Goal: Task Accomplishment & Management: Complete application form

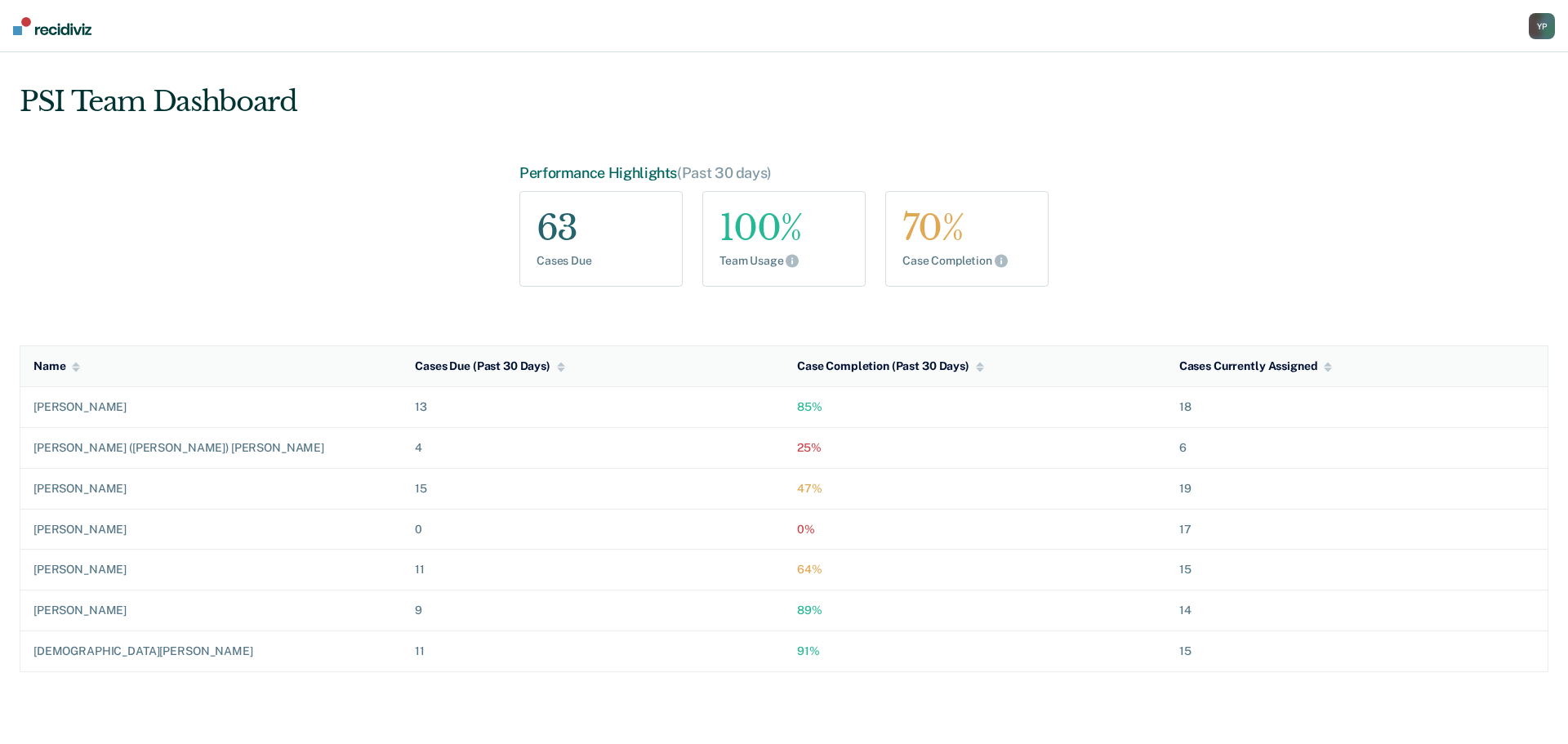
click at [1549, 27] on div "Y P" at bounding box center [1542, 26] width 26 height 26
click at [1397, 108] on link "Go to PSI Case Dashboard" at bounding box center [1458, 106] width 167 height 14
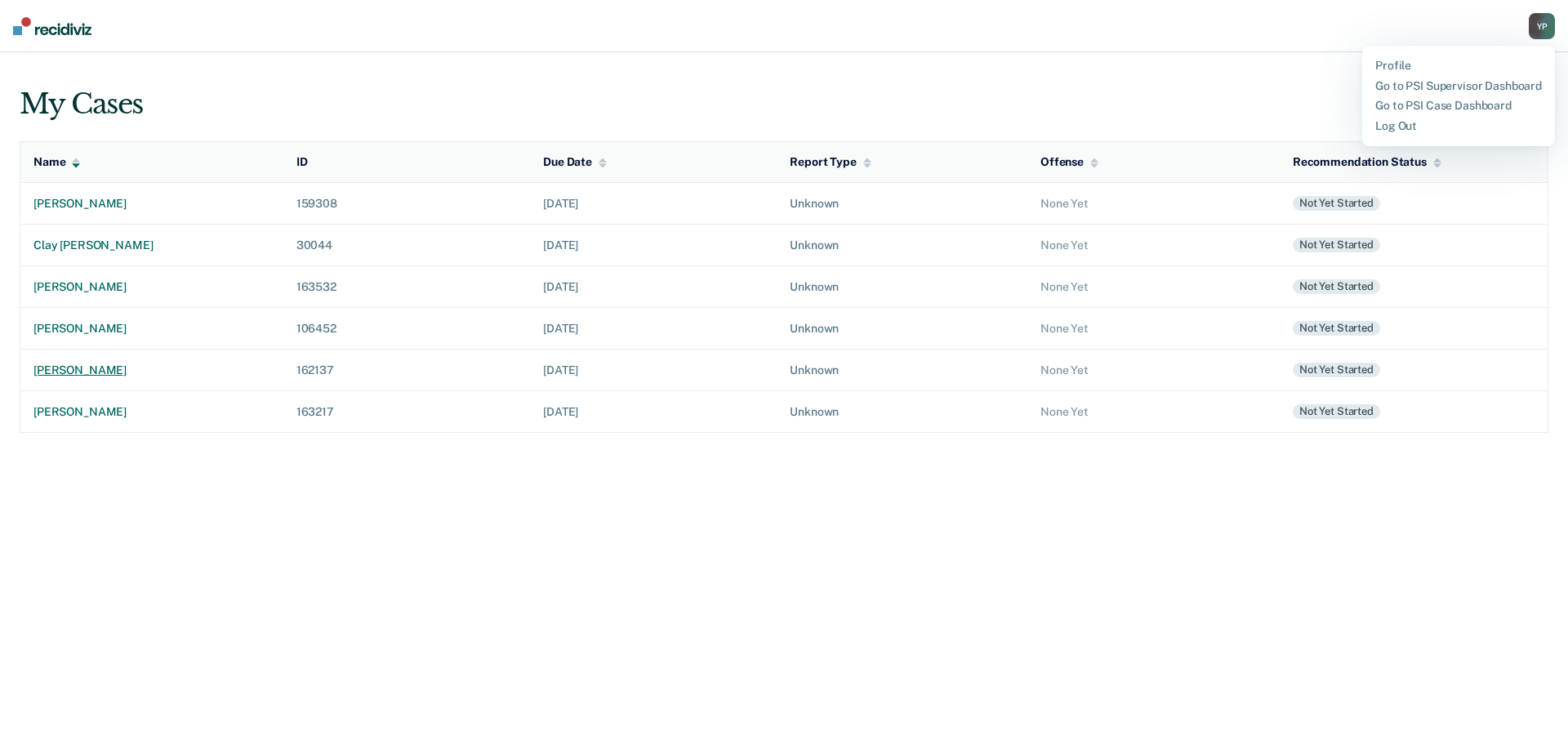
click at [91, 364] on div "[PERSON_NAME]" at bounding box center [152, 371] width 237 height 14
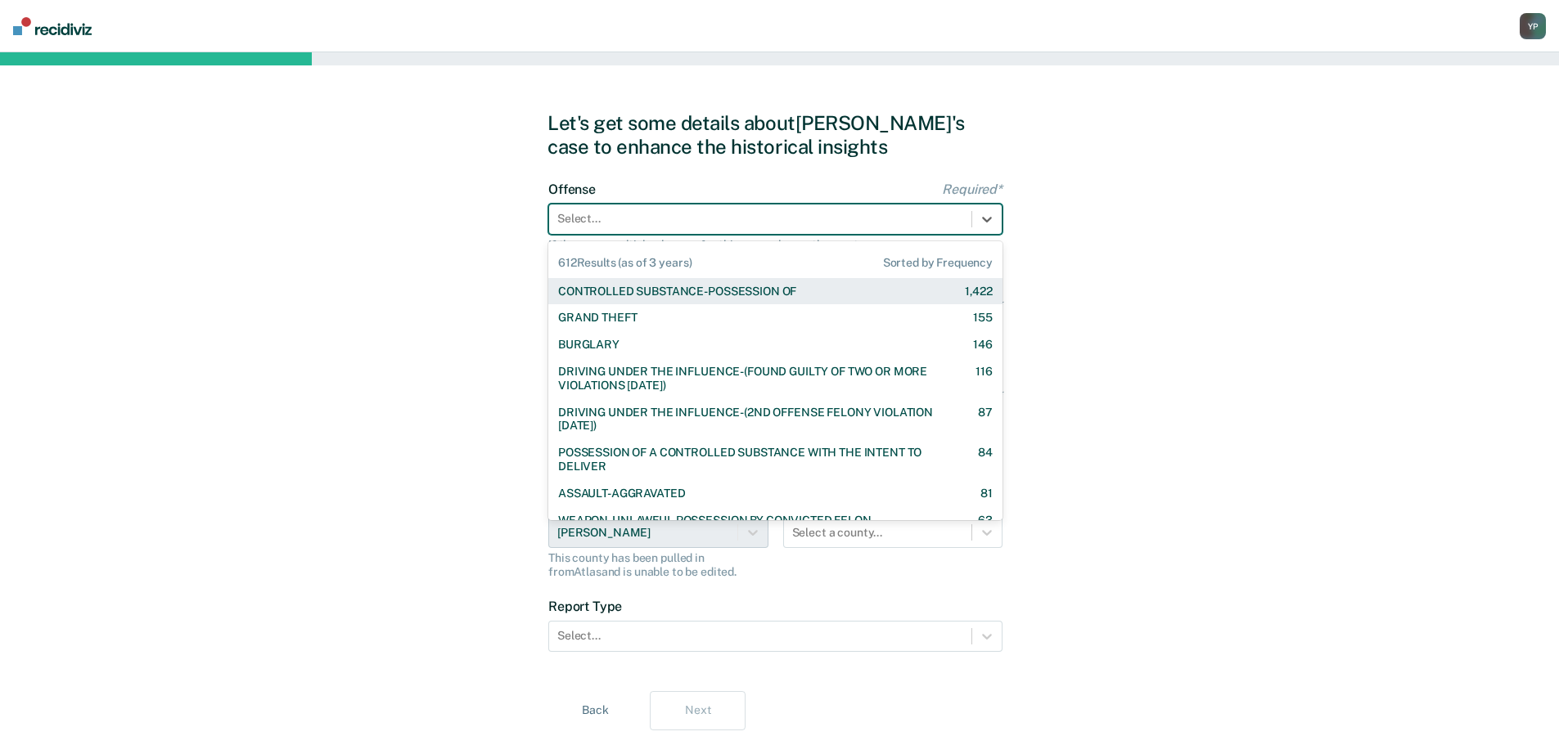
click at [609, 220] on div at bounding box center [760, 218] width 406 height 17
click at [614, 286] on div "CONTROLLED SUBSTANCE-POSSESSION OF" at bounding box center [677, 292] width 238 height 14
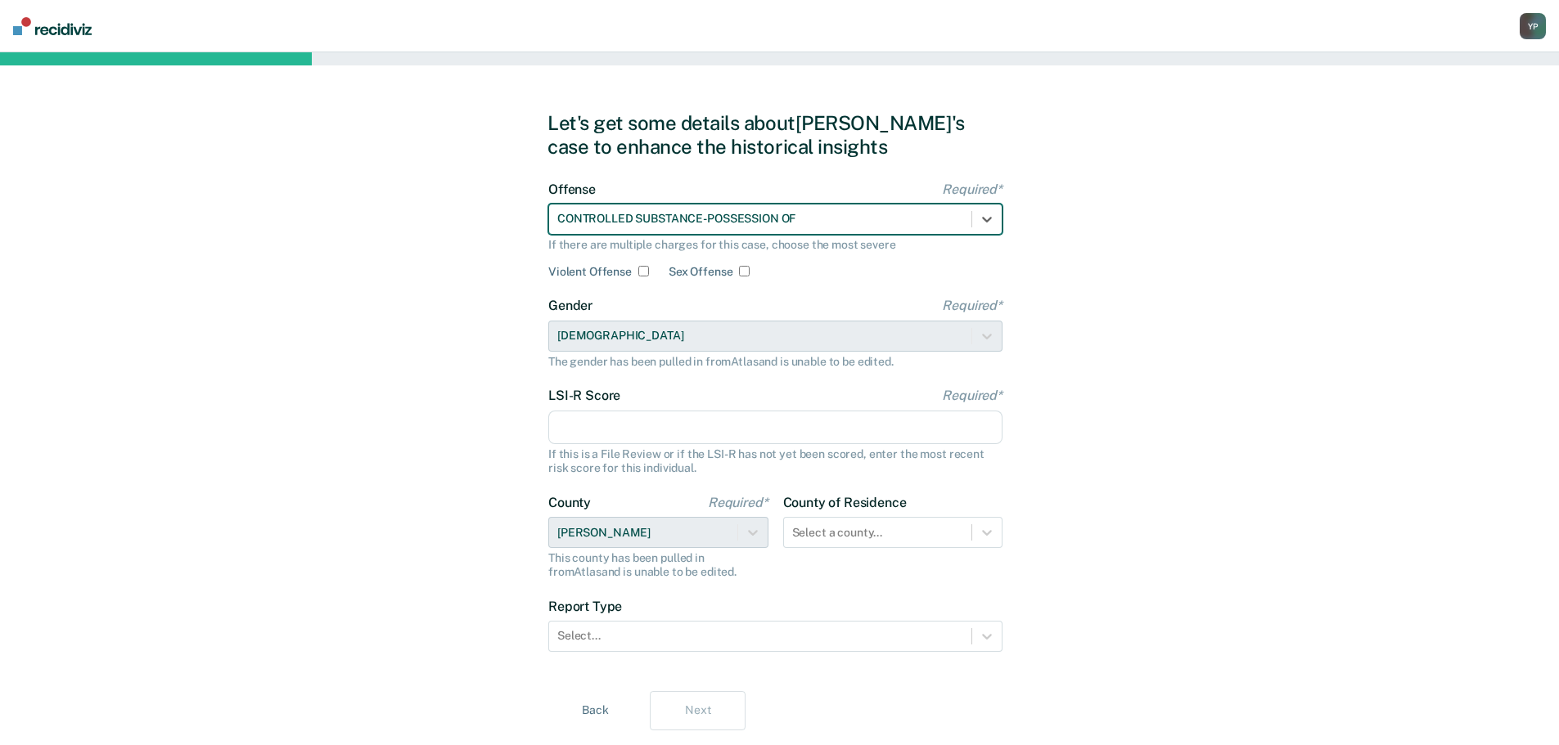
click at [638, 427] on input "LSI-R Score Required*" at bounding box center [775, 428] width 454 height 34
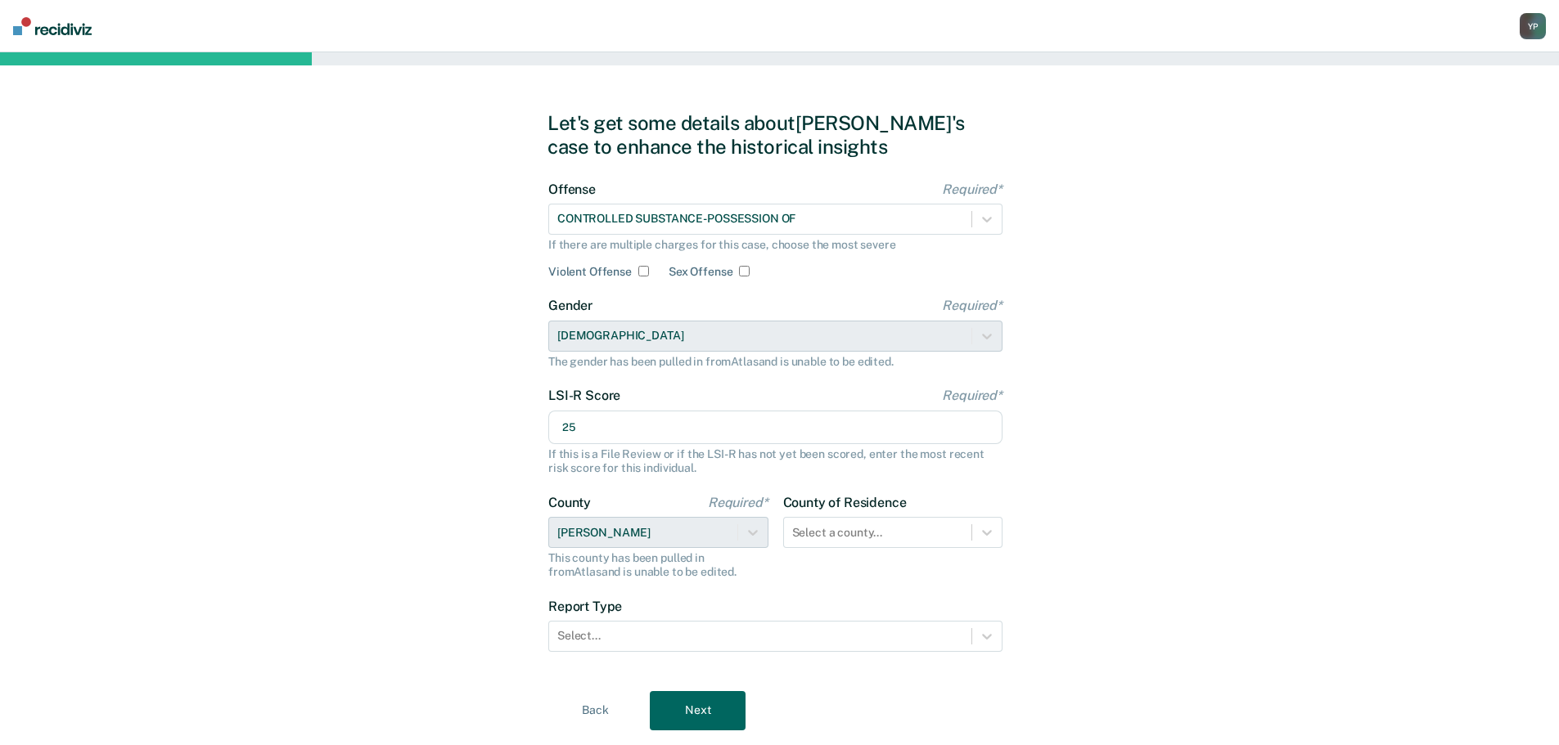
type input "25"
click at [383, 445] on div "Let's get some details about [PERSON_NAME]'s case to enhance the historical ins…" at bounding box center [779, 420] width 1559 height 737
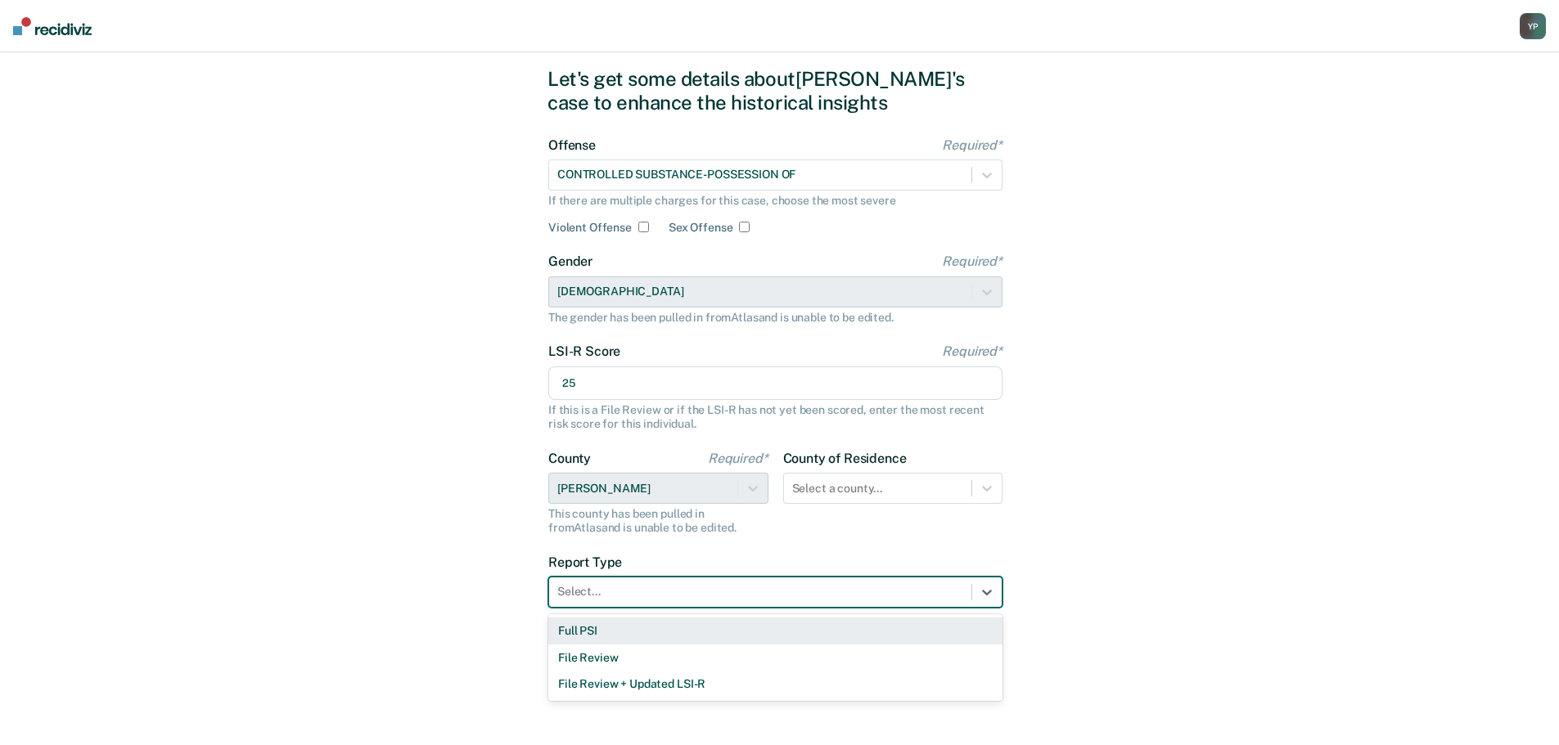
click at [605, 582] on div "Select..." at bounding box center [760, 592] width 422 height 24
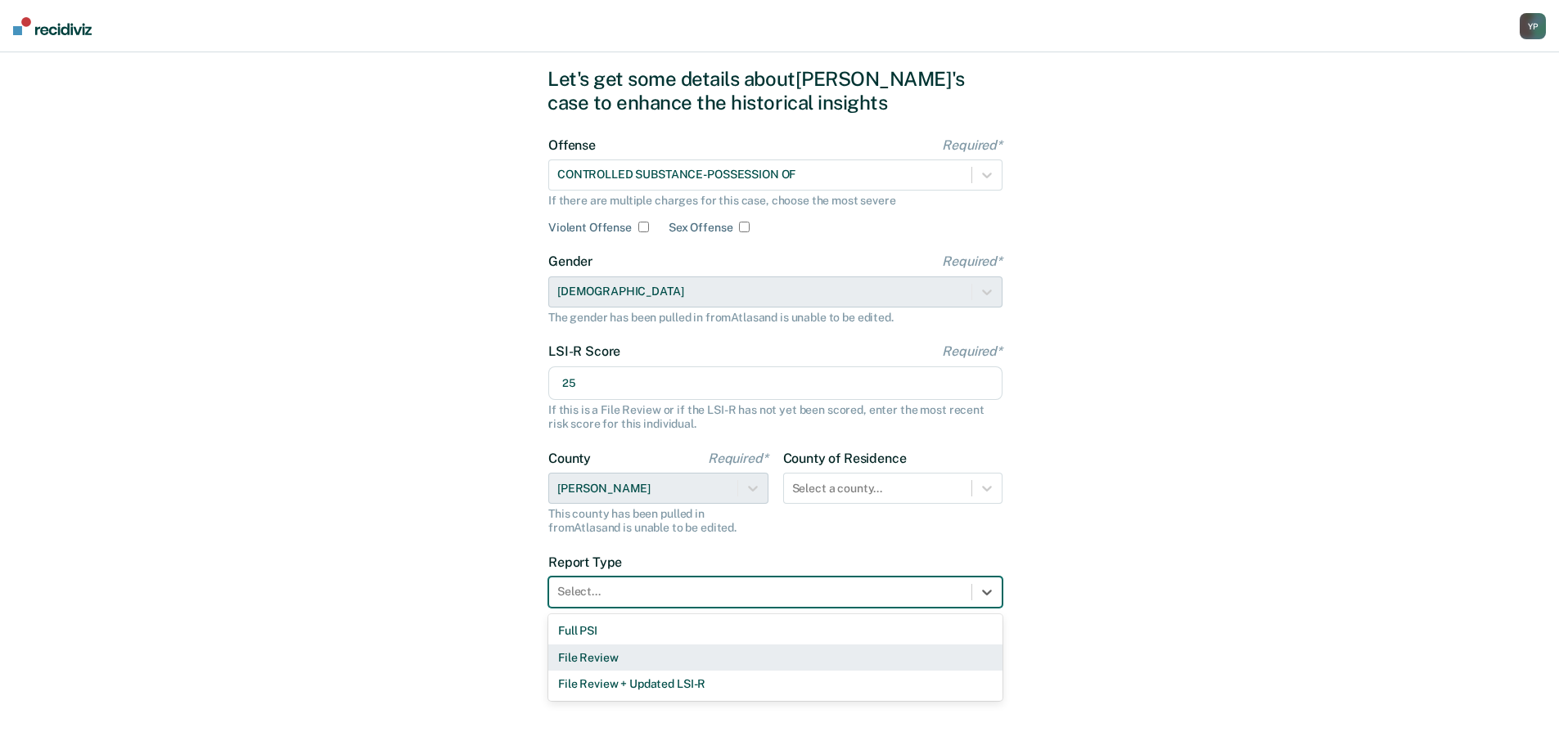
click at [604, 666] on div "File Review" at bounding box center [775, 658] width 454 height 27
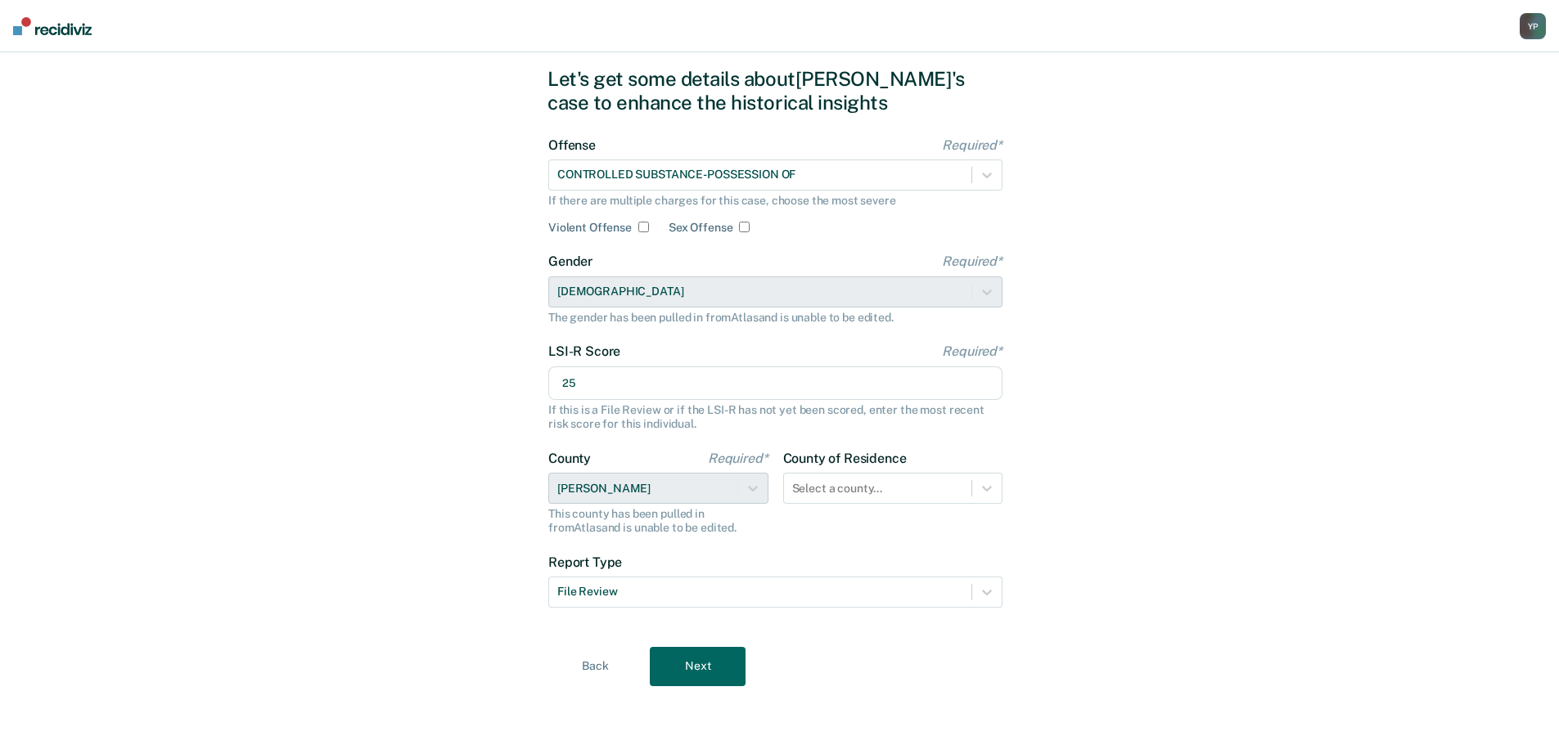
click at [711, 675] on button "Next" at bounding box center [698, 666] width 96 height 39
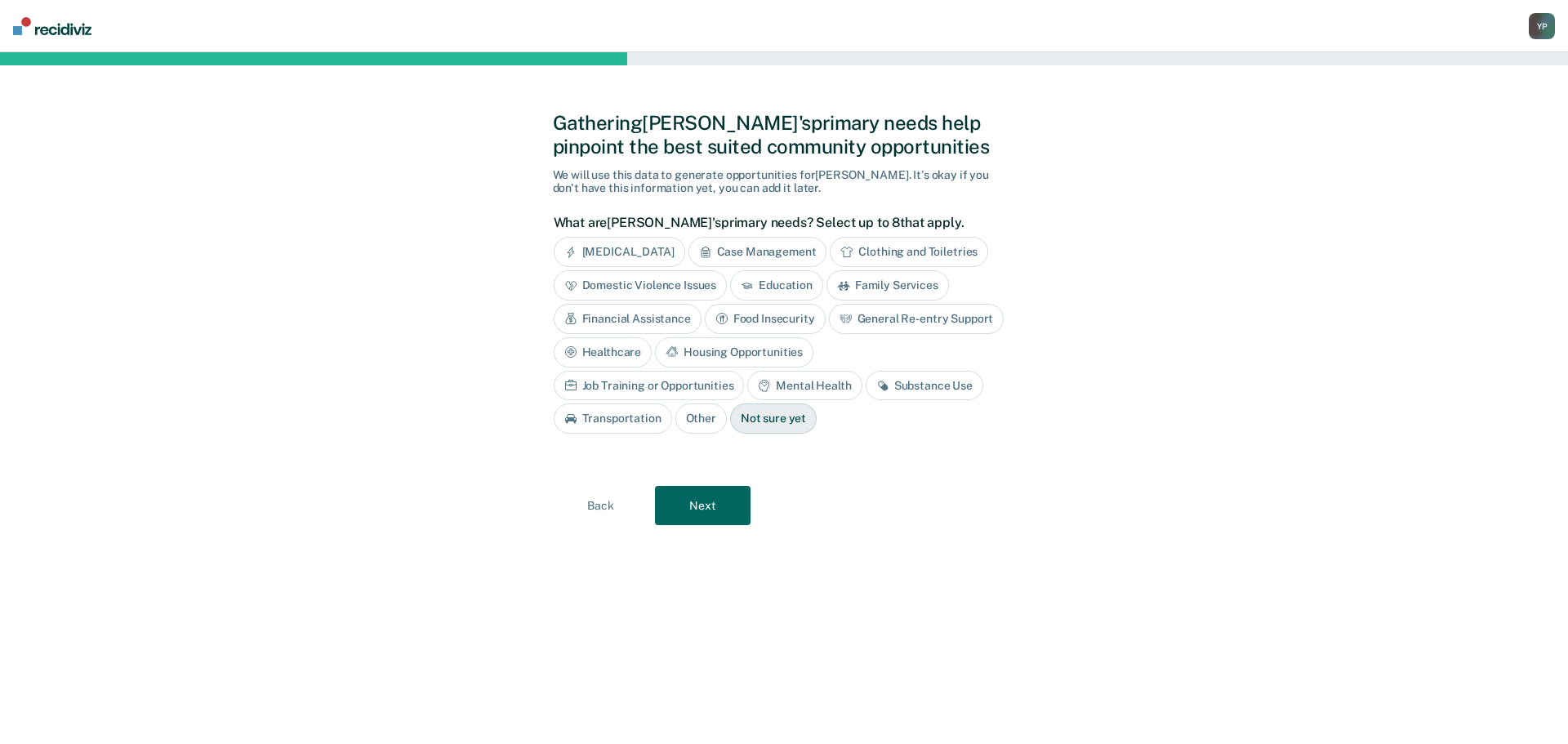
click at [710, 507] on button "Next" at bounding box center [703, 505] width 96 height 39
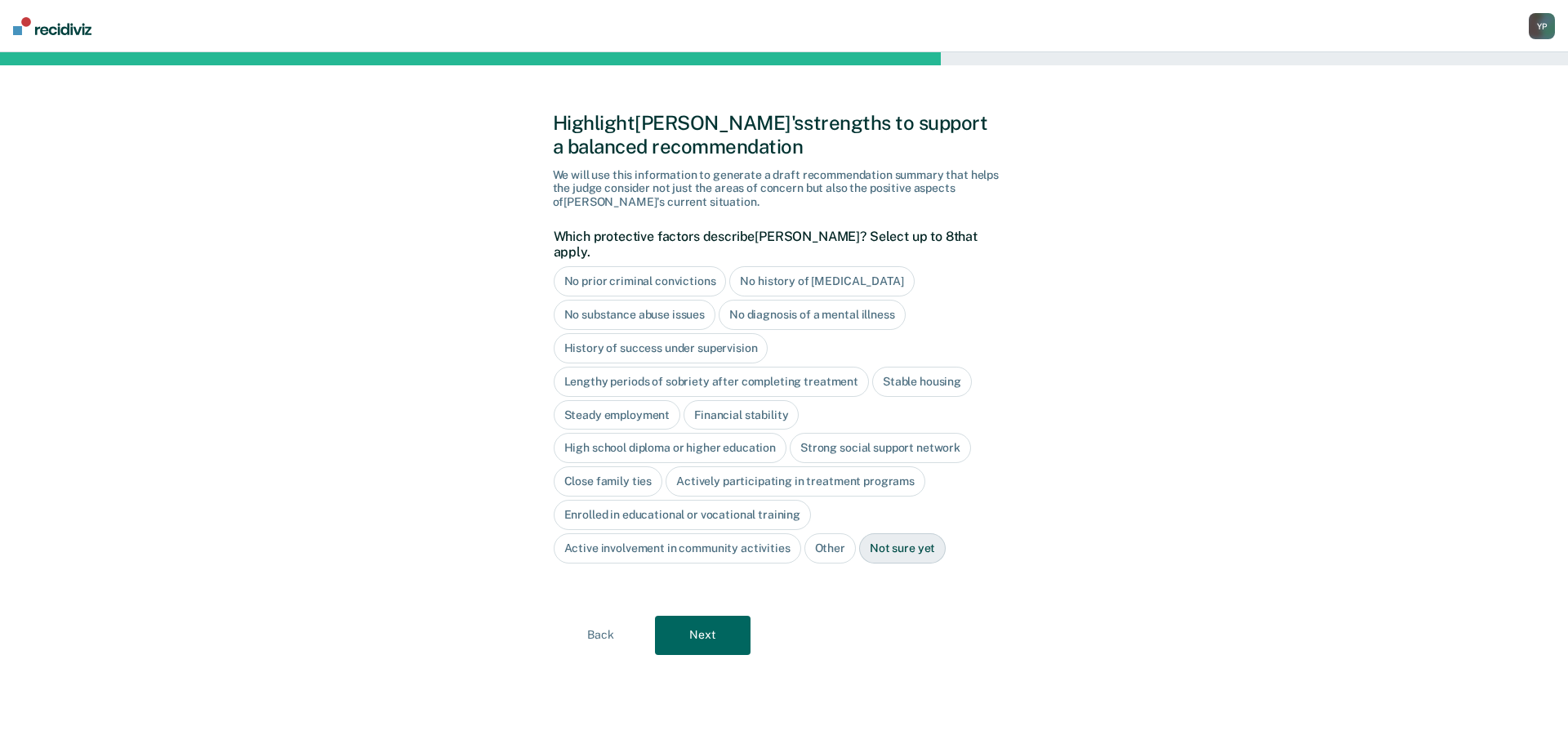
click at [681, 618] on button "Next" at bounding box center [703, 635] width 96 height 39
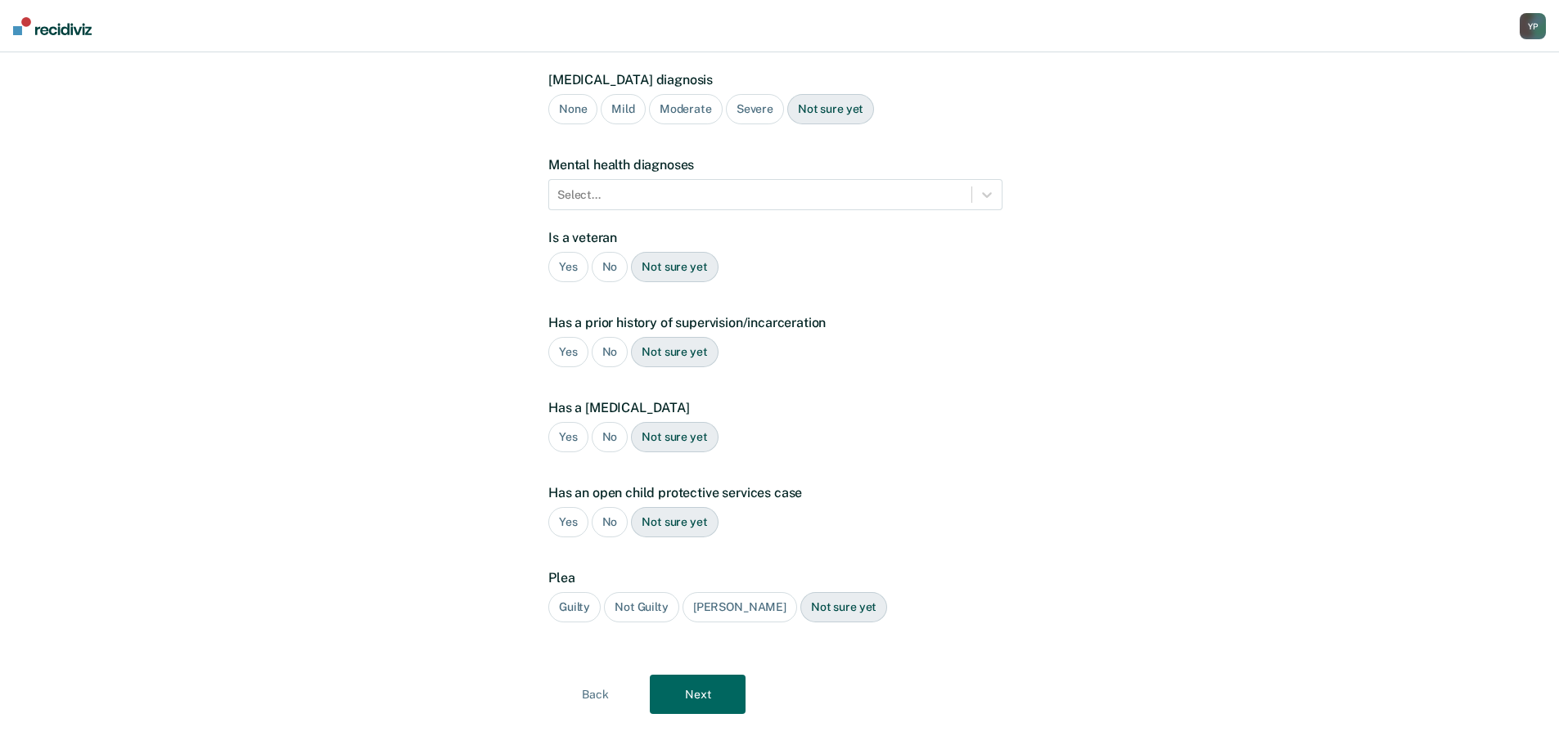
scroll to position [171, 0]
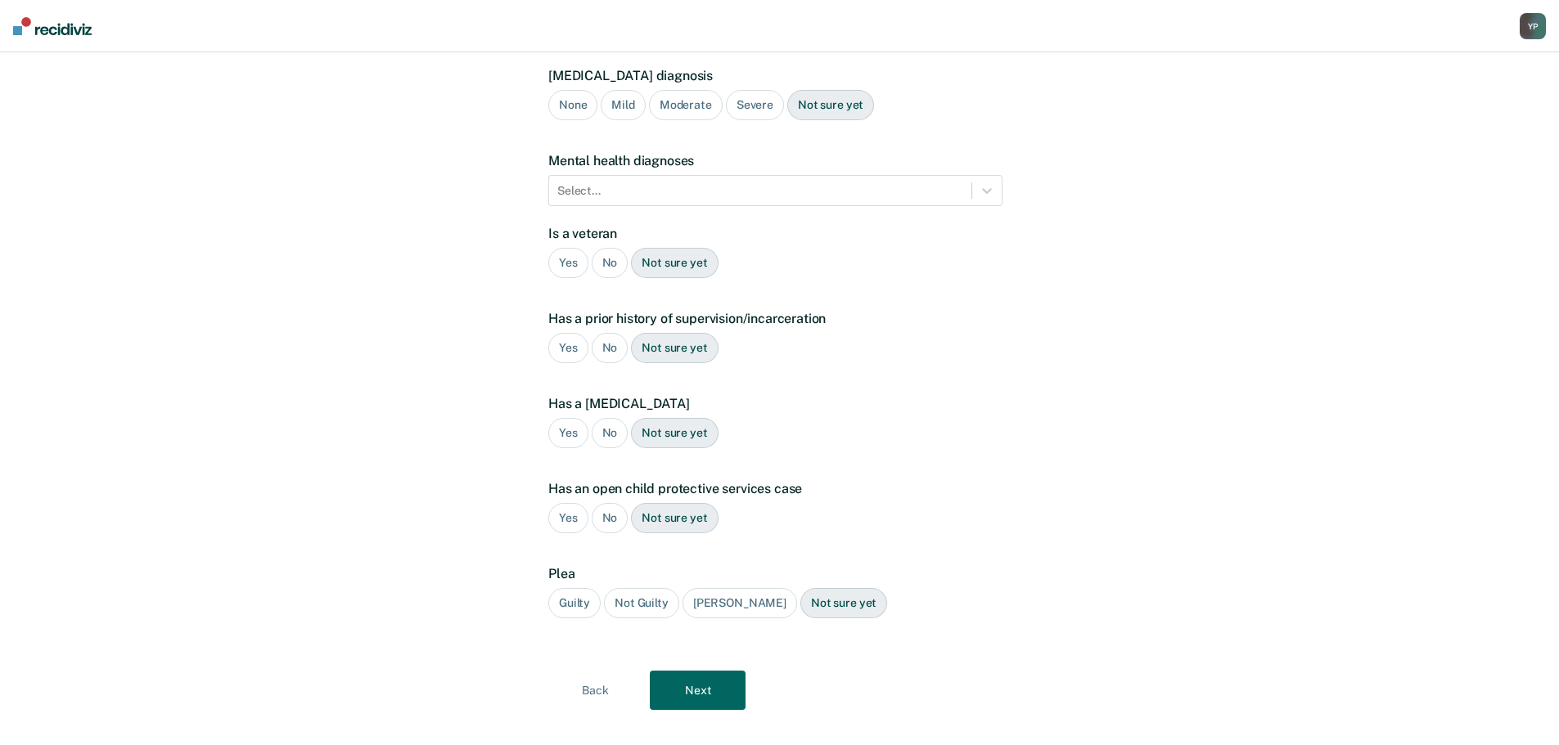
click at [711, 671] on button "Next" at bounding box center [698, 690] width 96 height 39
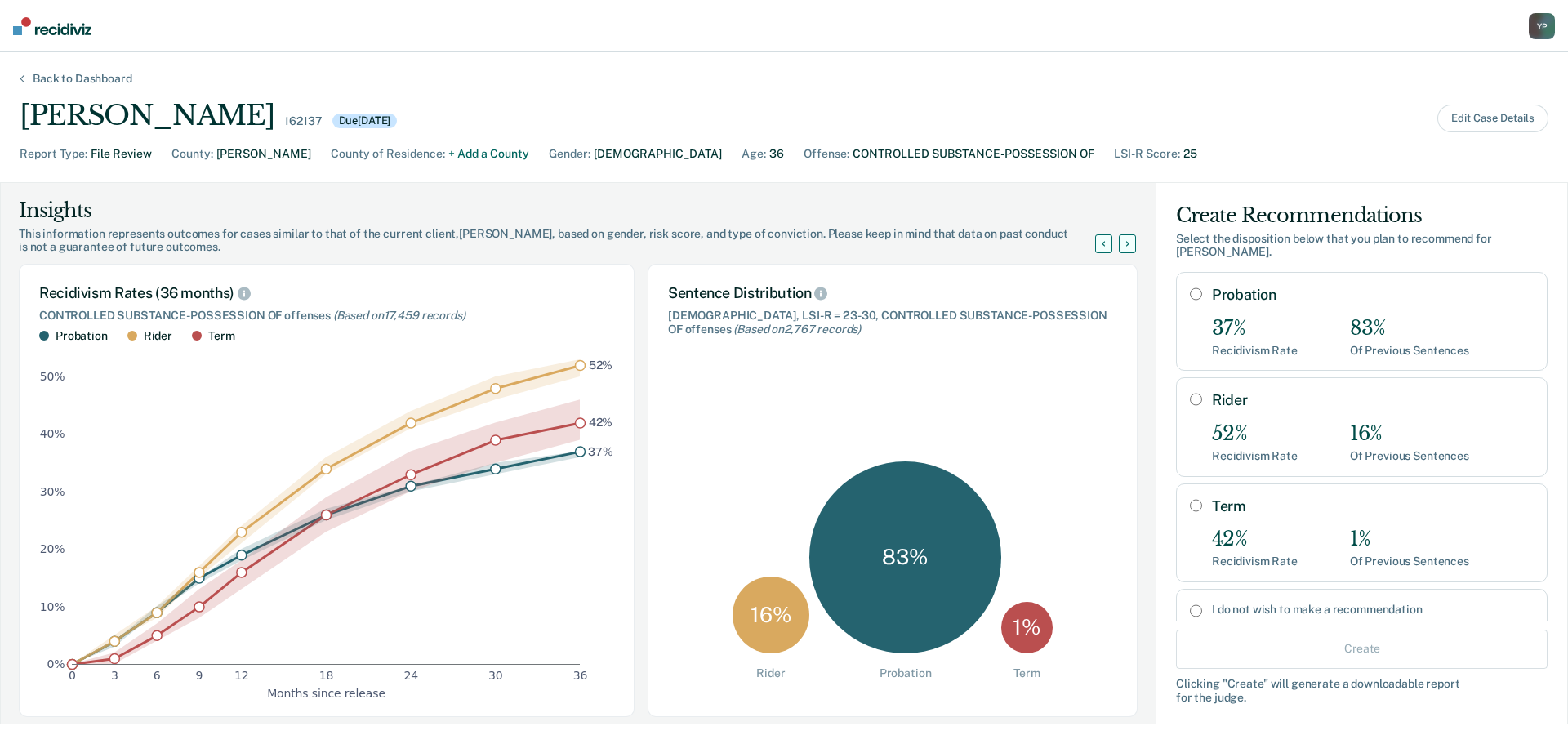
click at [1257, 314] on div "Probation 37% Recidivism Rate 83% Of Previous Sentences" at bounding box center [1372, 321] width 321 height 71
radio input "true"
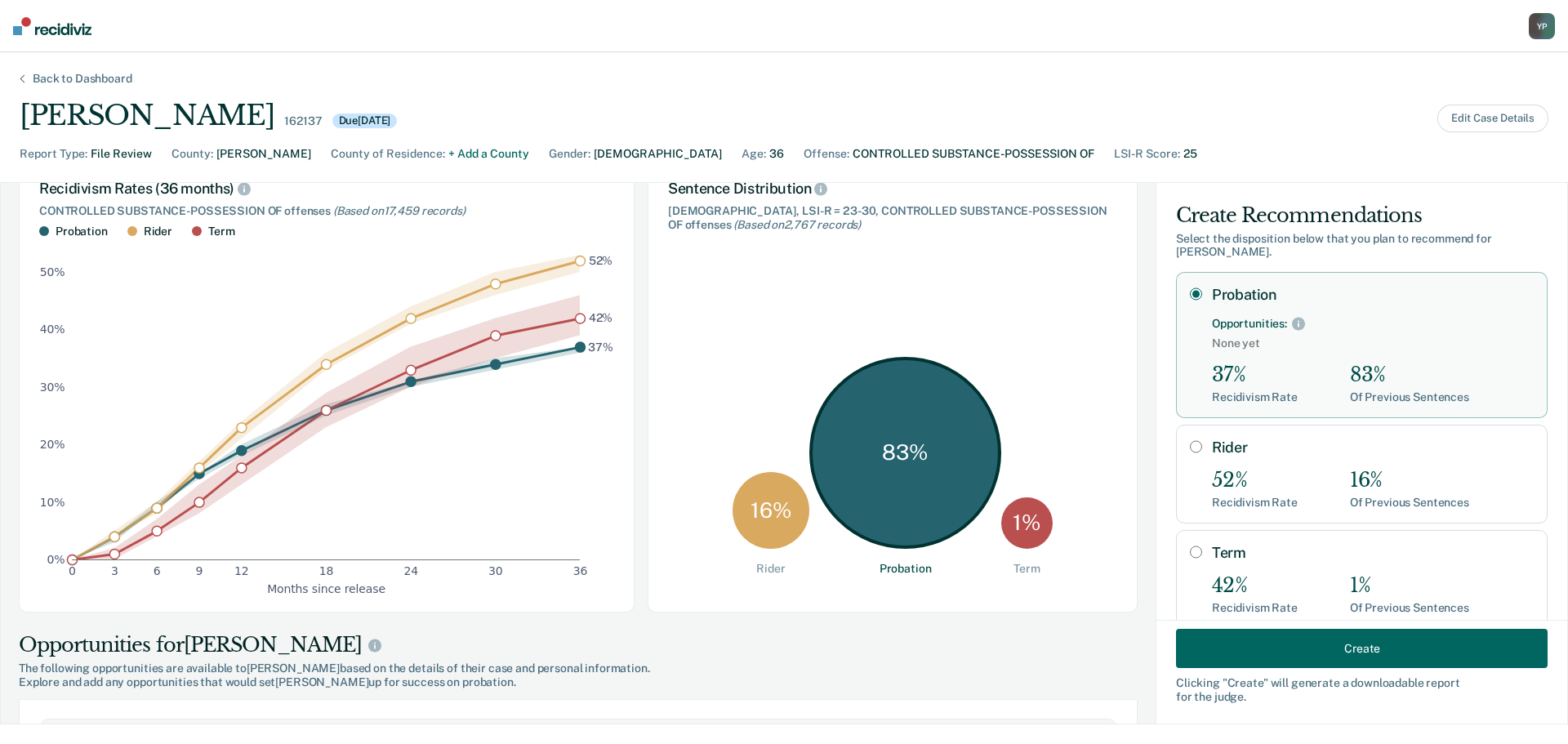
scroll to position [82, 0]
